Goal: Task Accomplishment & Management: Manage account settings

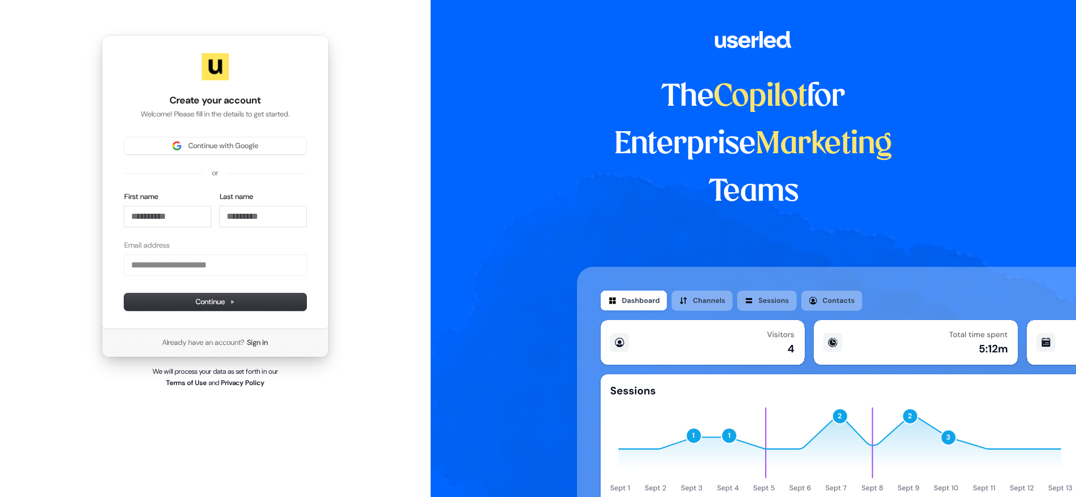
click at [158, 203] on div "First name" at bounding box center [167, 209] width 86 height 35
click at [208, 146] on span "Continue with Google" at bounding box center [223, 146] width 70 height 10
type input "**********"
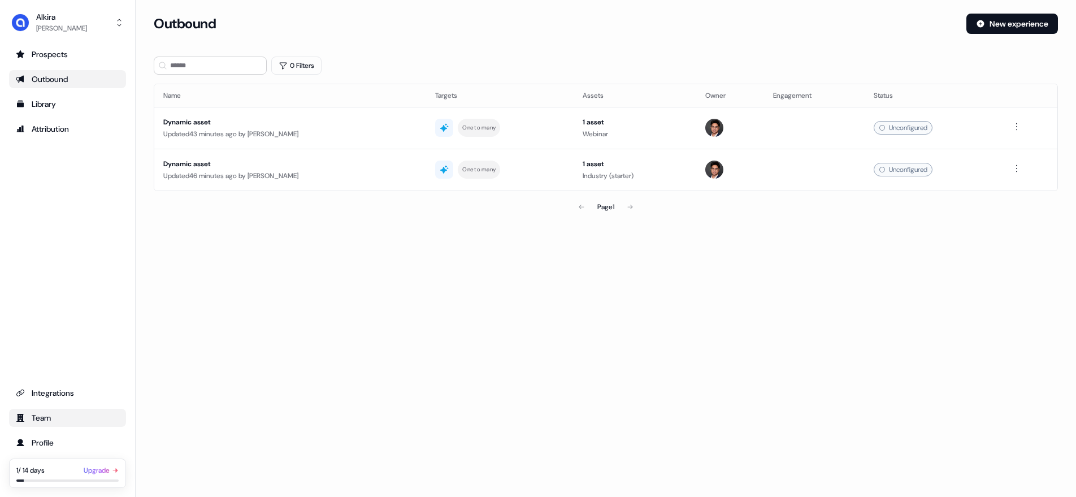
click at [43, 422] on div "Team" at bounding box center [67, 417] width 103 height 11
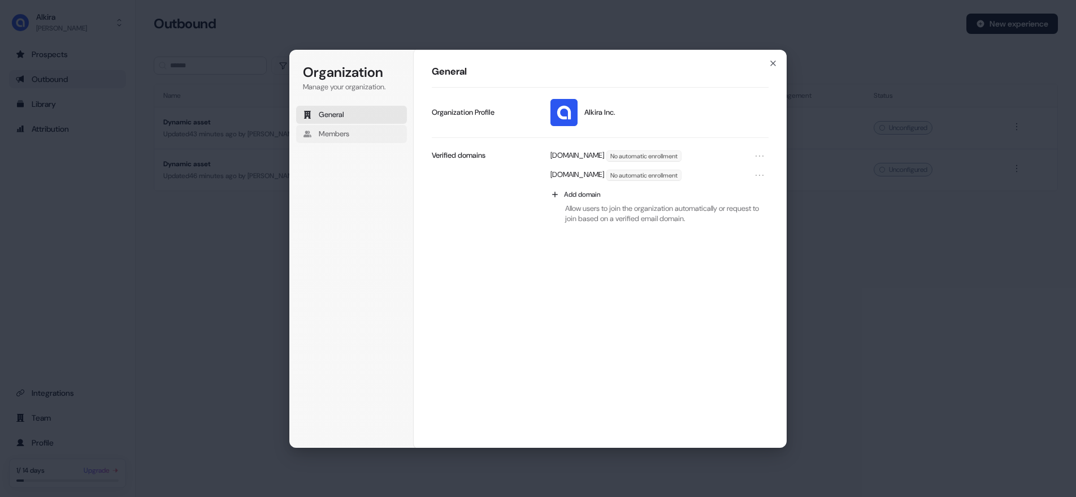
click at [338, 131] on span "Members" at bounding box center [334, 134] width 31 height 10
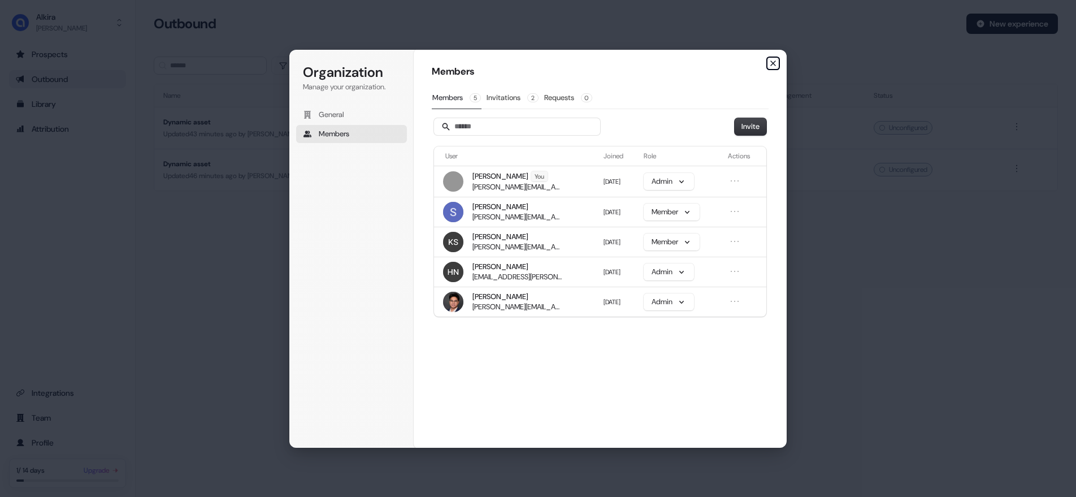
click at [772, 63] on icon "button" at bounding box center [772, 63] width 9 height 9
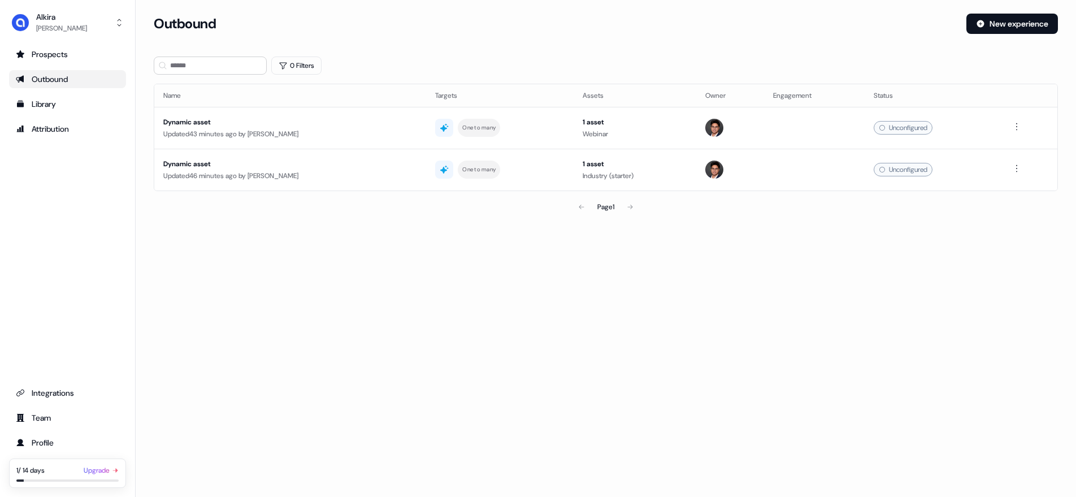
click at [110, 294] on div "Prospects Outbound Library Attribution Integrations Team Profile 1 / 14 days Up…" at bounding box center [67, 266] width 117 height 442
